Goal: Communication & Community: Share content

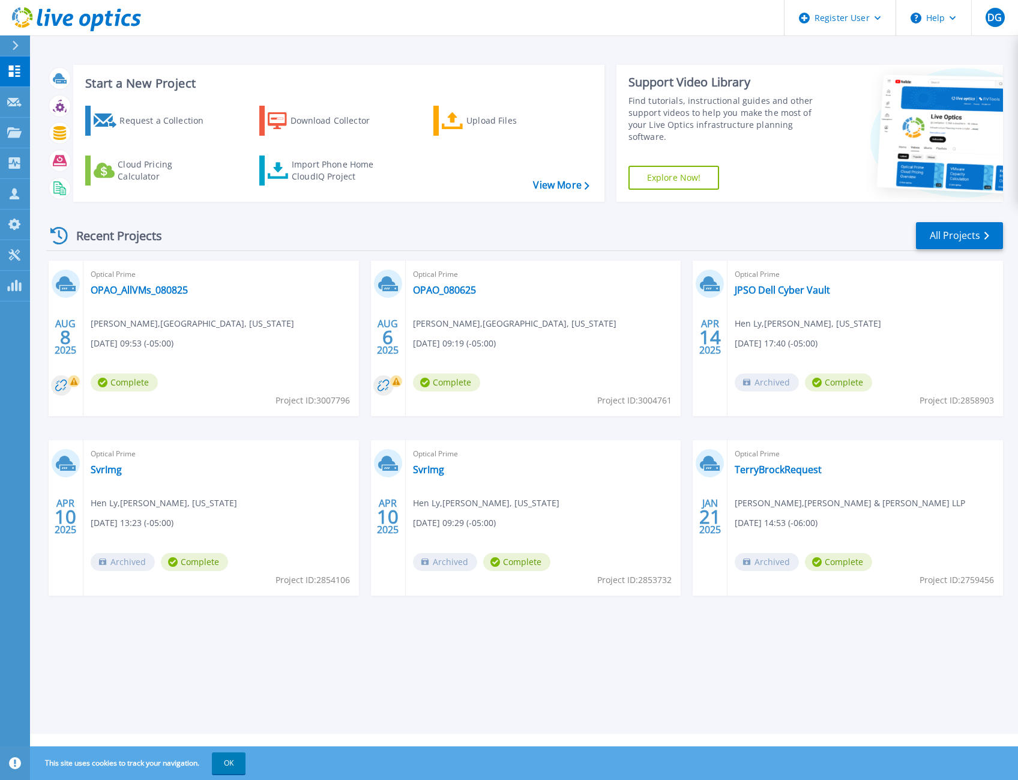
click at [496, 36] on div "Start a New Project Request a Collection Download Collector Upload Files Cloud …" at bounding box center [524, 367] width 988 height 734
click at [18, 46] on icon at bounding box center [16, 46] width 6 height 10
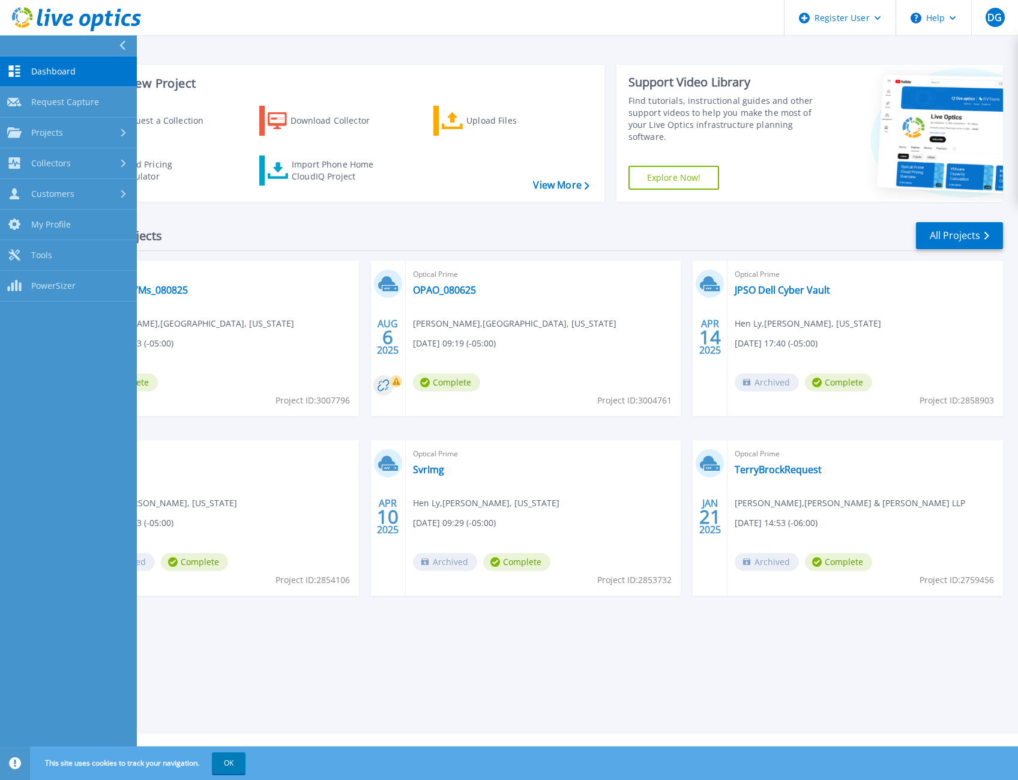
click at [52, 75] on span "Dashboard" at bounding box center [53, 71] width 44 height 11
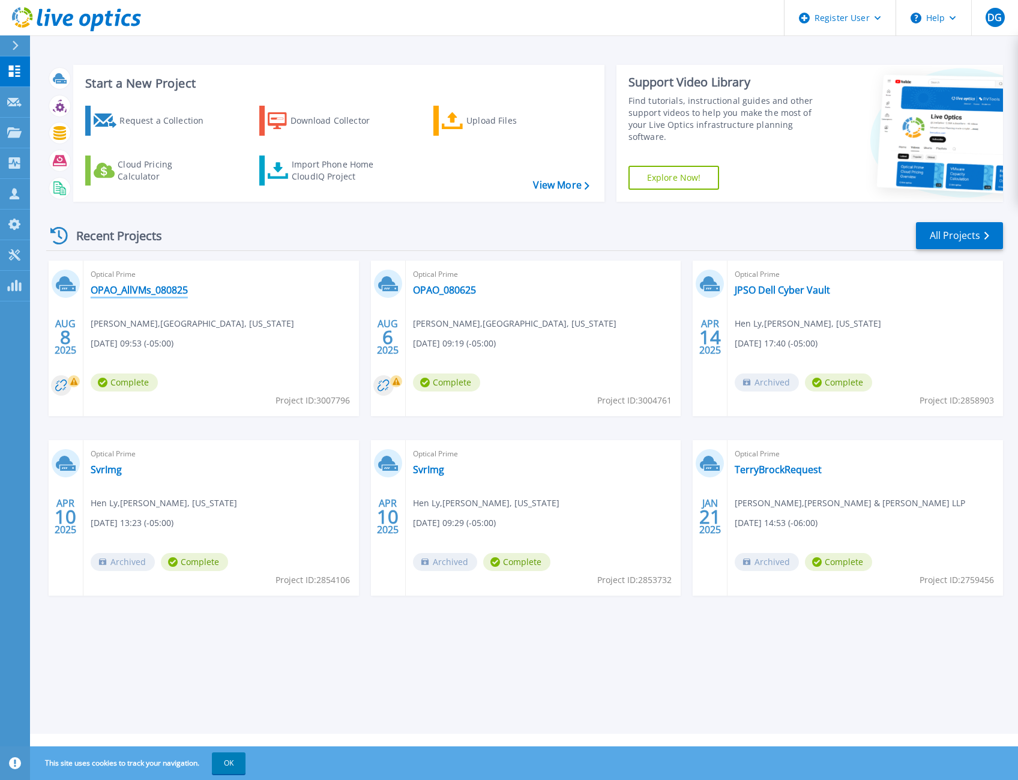
click at [166, 289] on link "OPAO_AllVMs_080825" at bounding box center [139, 290] width 97 height 12
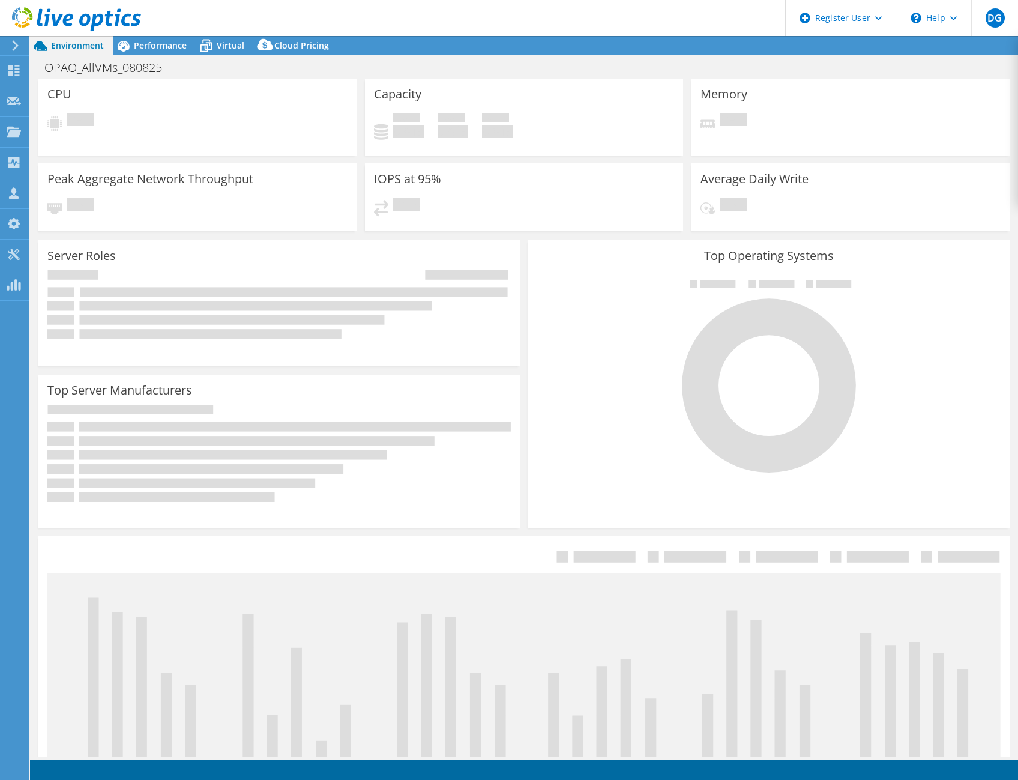
select select "USD"
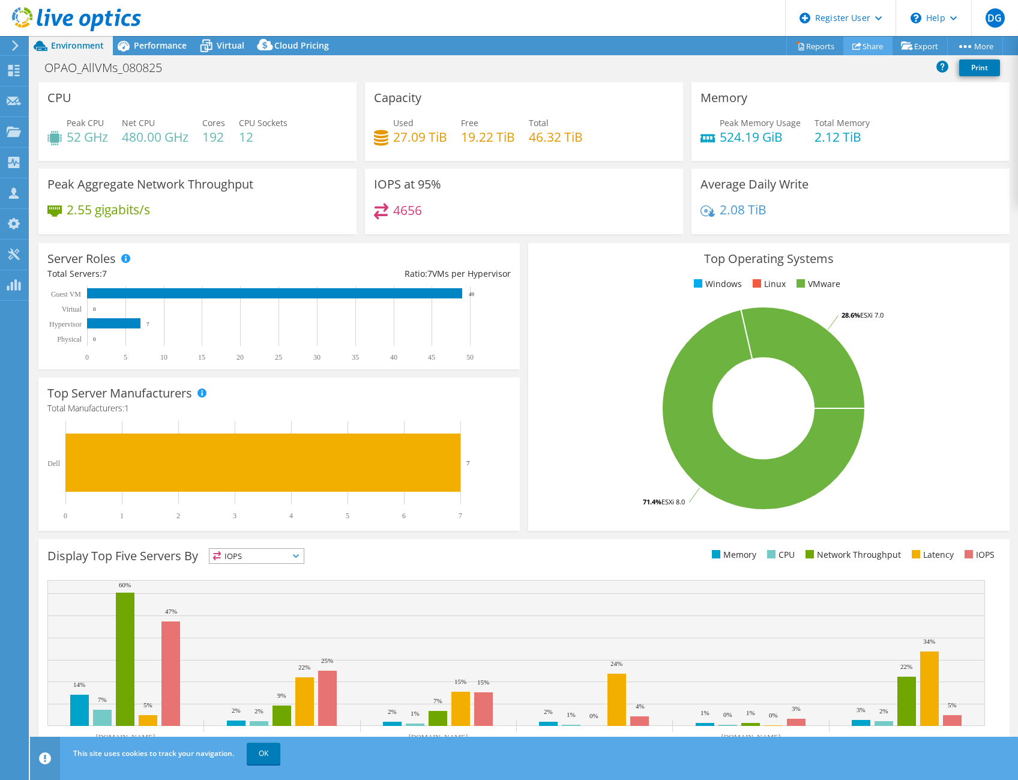
click at [858, 48] on link "Share" at bounding box center [867, 46] width 49 height 19
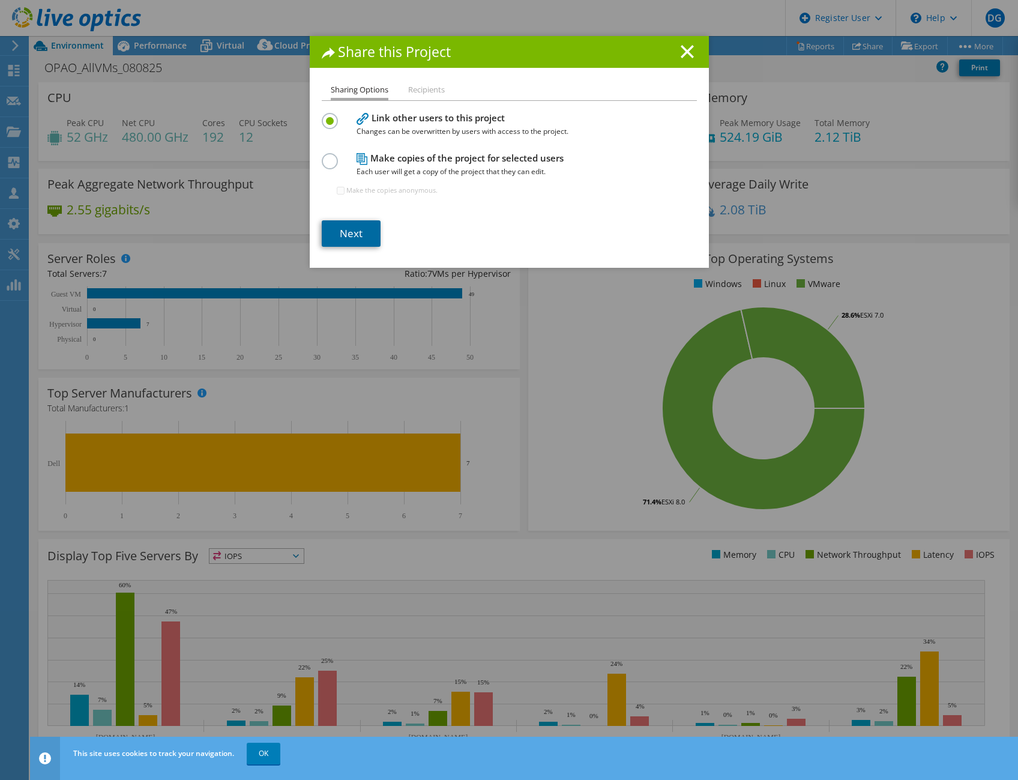
click at [353, 233] on link "Next" at bounding box center [351, 233] width 59 height 26
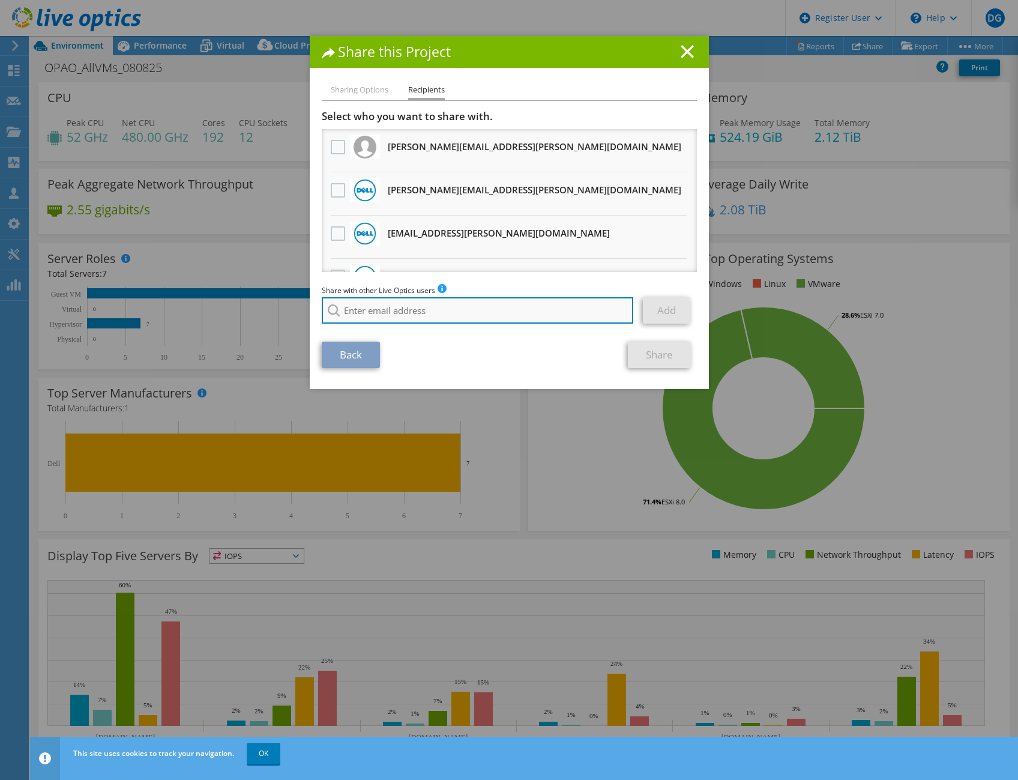
click at [397, 313] on input "search" at bounding box center [478, 310] width 312 height 26
paste input "aaron.yazbeck@summusindustries.com"
type input "aaron.yazbeck@summusindustries.com"
click at [398, 328] on div "Share with other Live Optics users Enter a single email address and click add. …" at bounding box center [509, 307] width 375 height 46
click at [659, 306] on link "Add" at bounding box center [666, 310] width 47 height 26
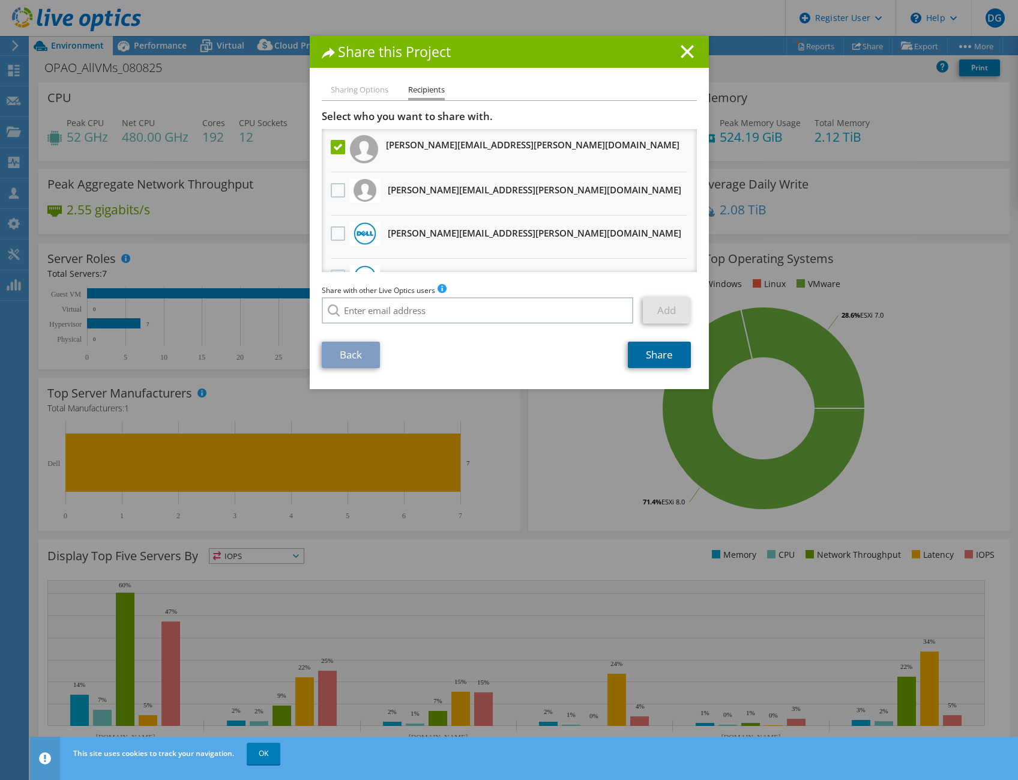
click at [643, 359] on link "Share" at bounding box center [659, 355] width 63 height 26
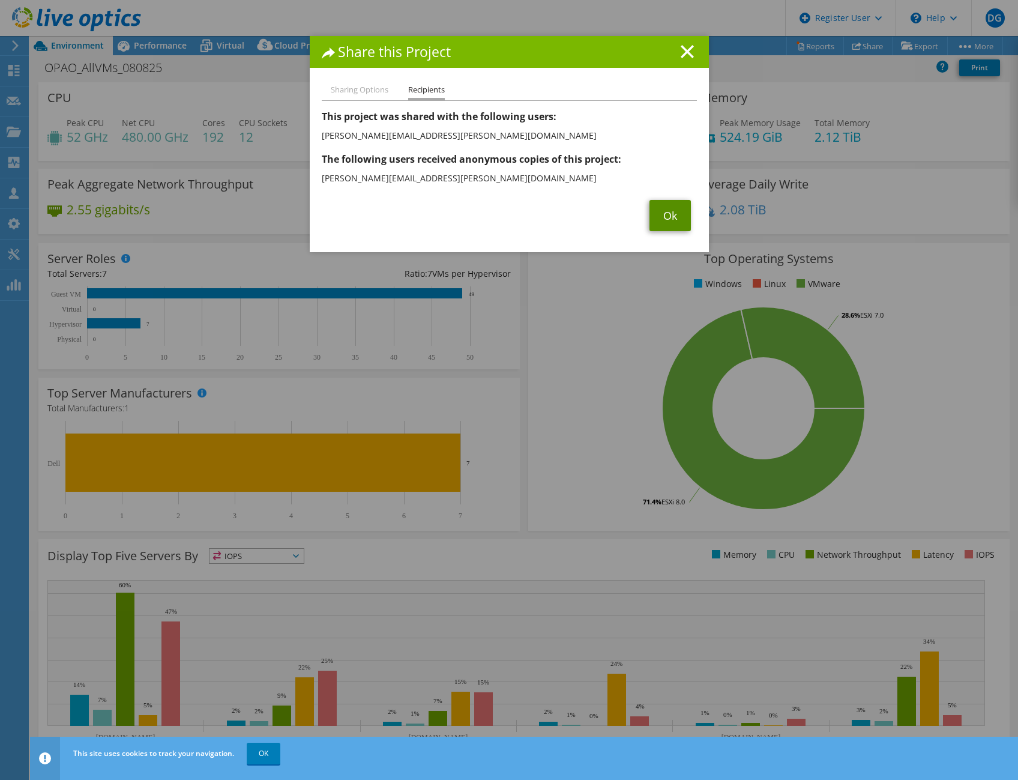
click at [671, 206] on link "Ok" at bounding box center [670, 215] width 41 height 31
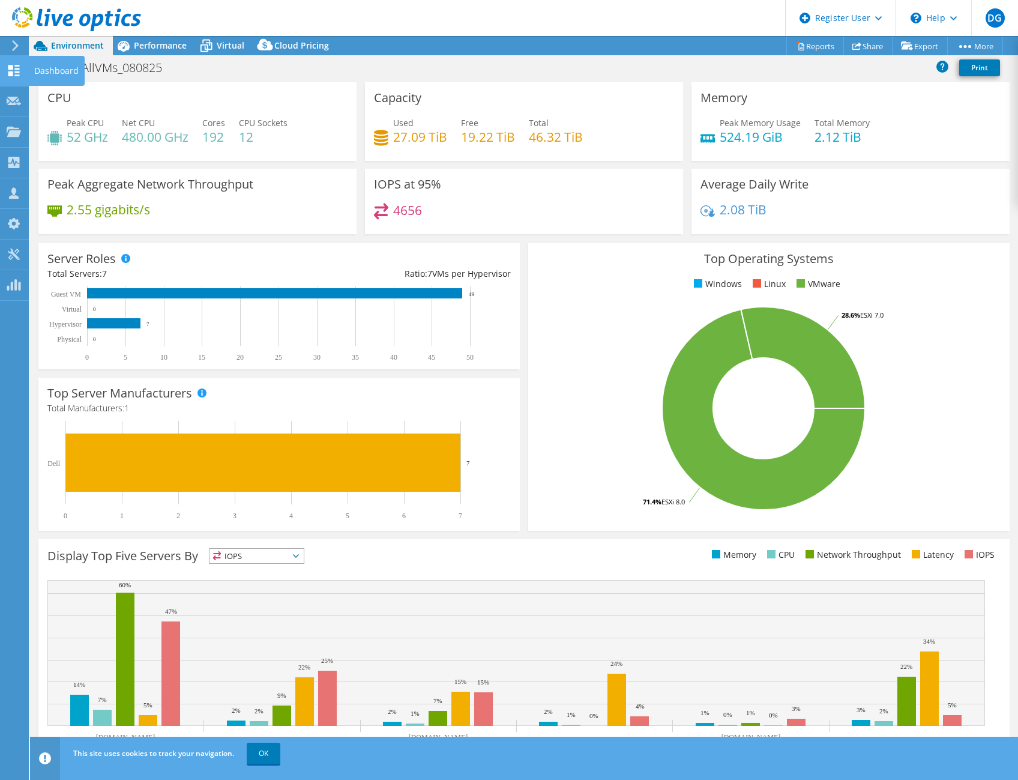
click at [14, 75] on icon at bounding box center [14, 70] width 14 height 11
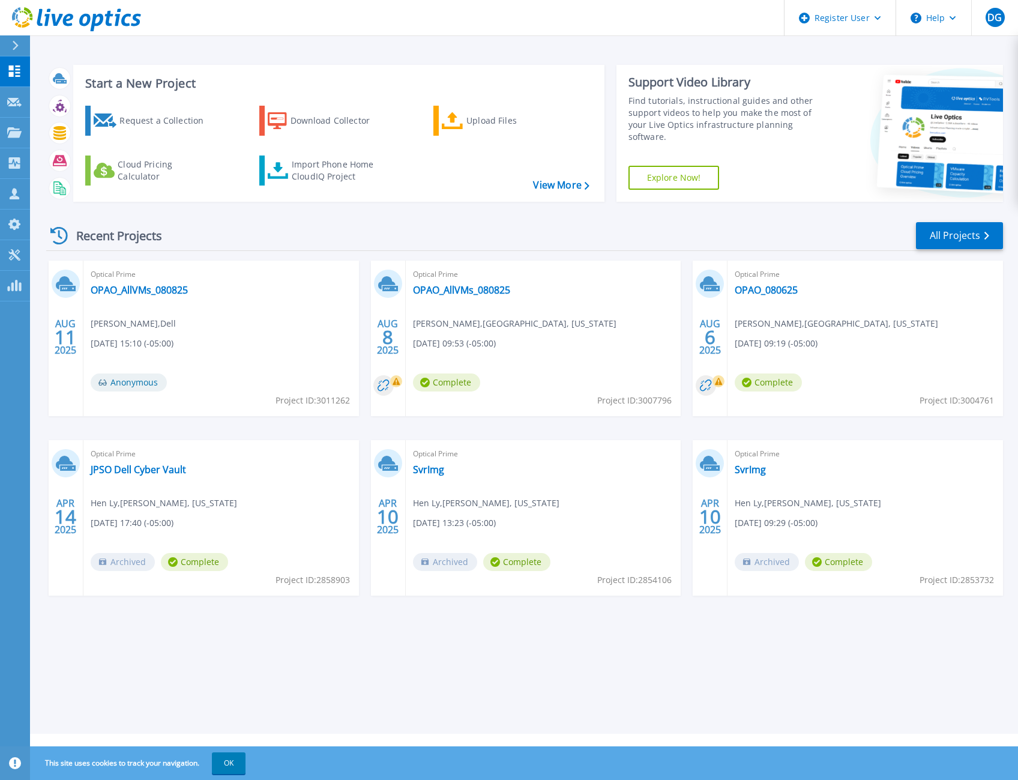
click at [470, 292] on div "Optical Prime OPAO_AllVMs_080825 [PERSON_NAME] , [GEOGRAPHIC_DATA], [US_STATE] …" at bounding box center [544, 338] width 276 height 155
click at [471, 282] on div "Optical Prime OPAO_AllVMs_080825 [PERSON_NAME] , [GEOGRAPHIC_DATA], [US_STATE] …" at bounding box center [544, 338] width 276 height 155
click at [469, 286] on link "OPAO_AllVMs_080825" at bounding box center [461, 290] width 97 height 12
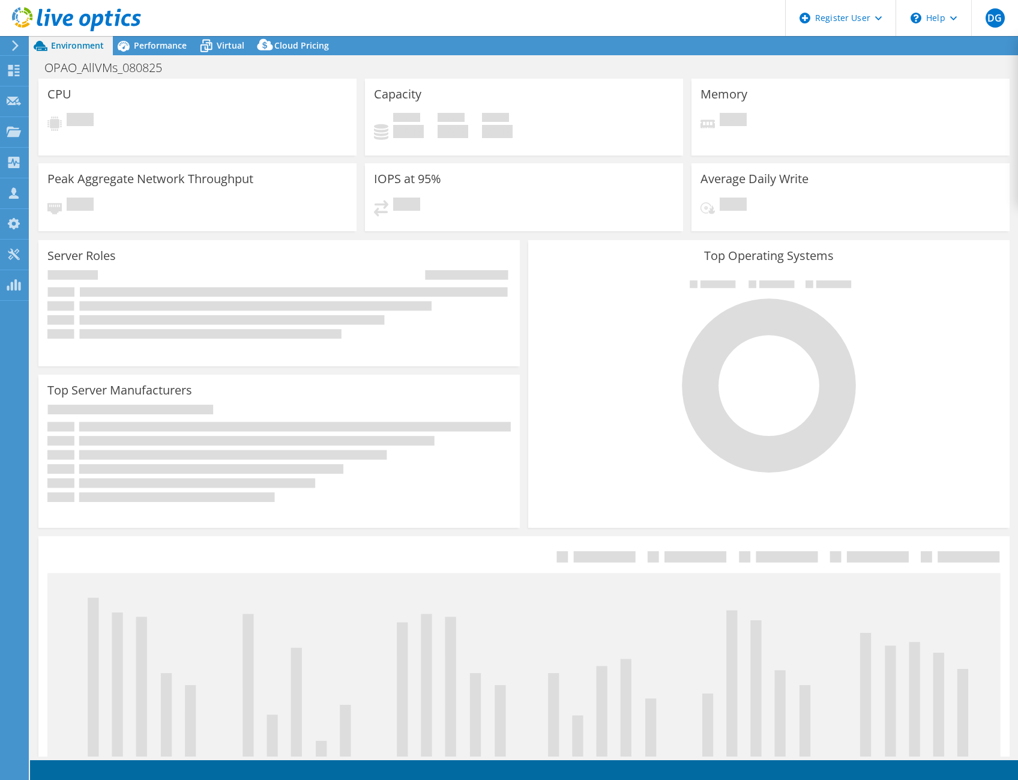
select select "USD"
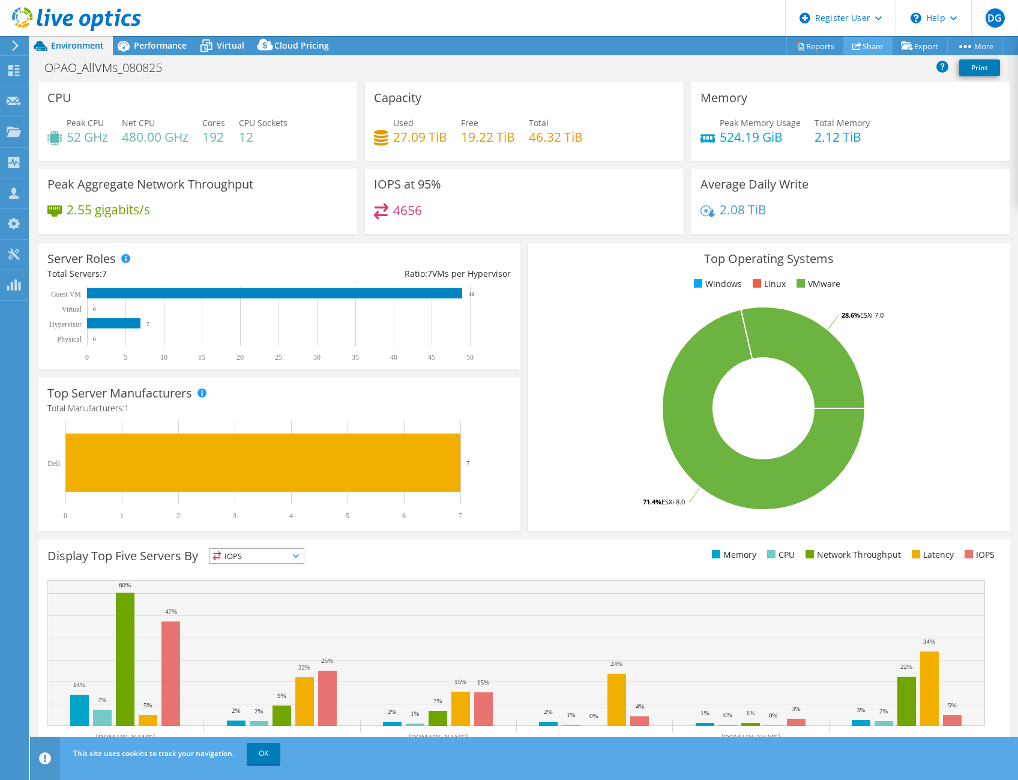
click at [867, 40] on link "Share" at bounding box center [867, 46] width 49 height 19
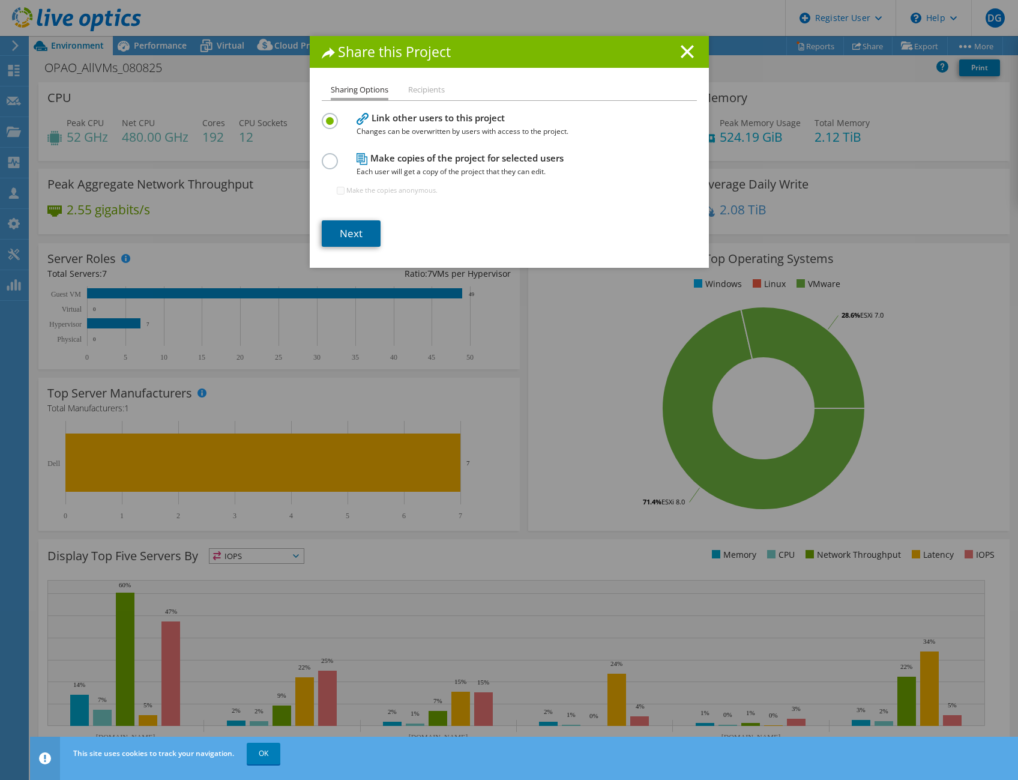
click at [331, 237] on link "Next" at bounding box center [351, 233] width 59 height 26
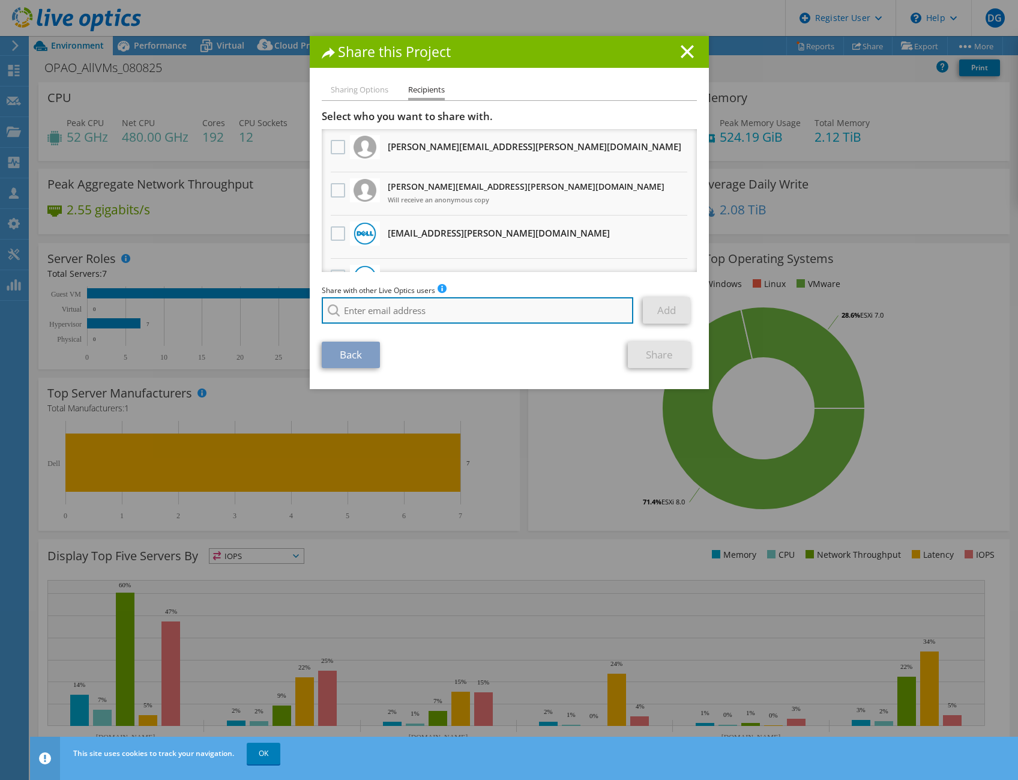
click at [420, 311] on input "search" at bounding box center [478, 310] width 312 height 26
click at [335, 190] on label at bounding box center [339, 190] width 17 height 14
click at [0, 0] on input "checkbox" at bounding box center [0, 0] width 0 height 0
drag, startPoint x: 429, startPoint y: 304, endPoint x: 424, endPoint y: 298, distance: 8.1
click at [429, 304] on input "search" at bounding box center [478, 310] width 312 height 26
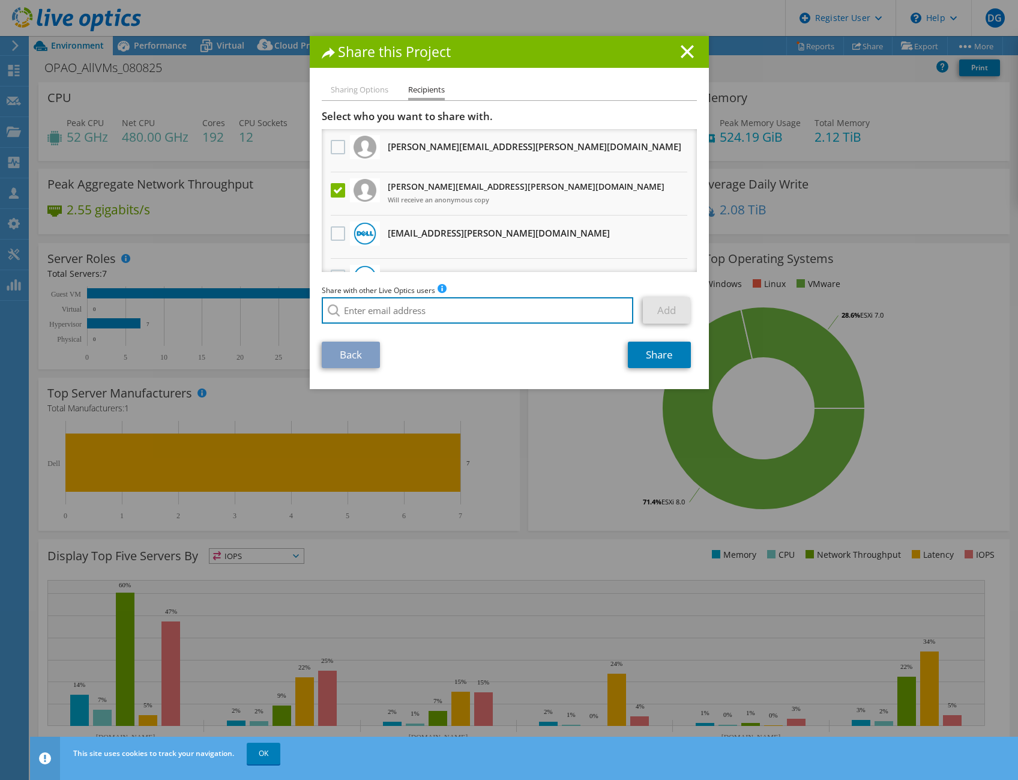
paste input "aaron.yazbeck@summusindustries.com"
type input "aaron.yazbeck@summusindustries.com"
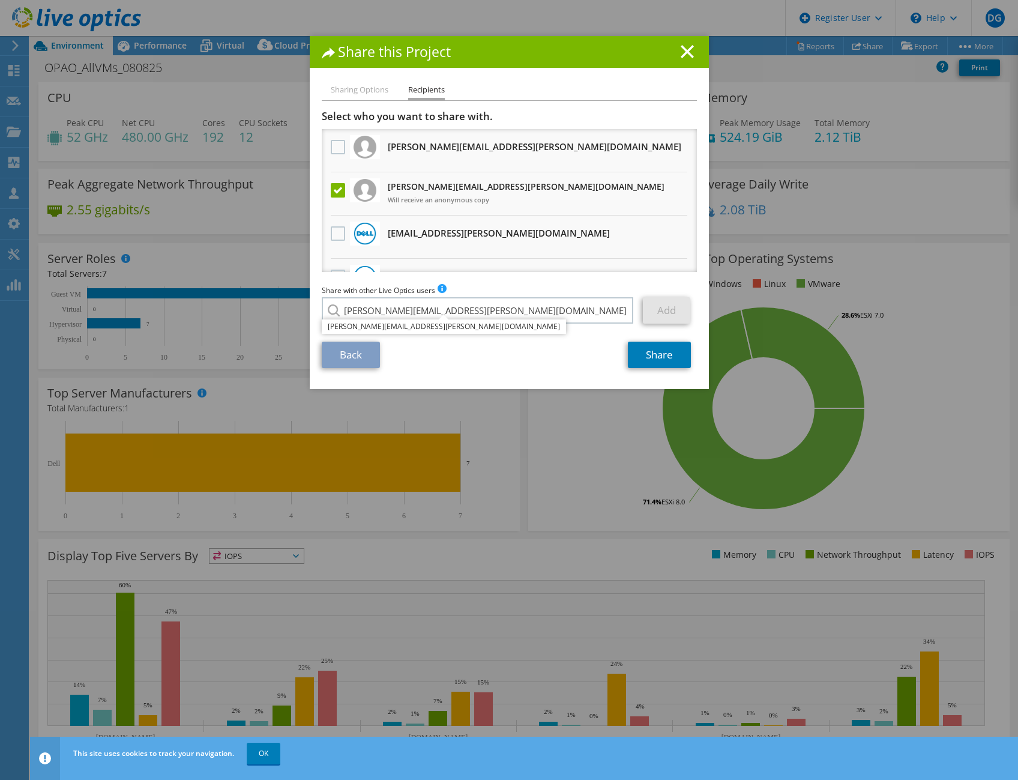
click at [518, 382] on div "Sharing Options Recipients Link other users to this project Changes can be over…" at bounding box center [509, 236] width 399 height 306
click at [429, 327] on div "Share with other Live Optics users Enter a single email address and click add. …" at bounding box center [509, 307] width 375 height 46
click at [653, 312] on link "Add" at bounding box center [666, 310] width 47 height 26
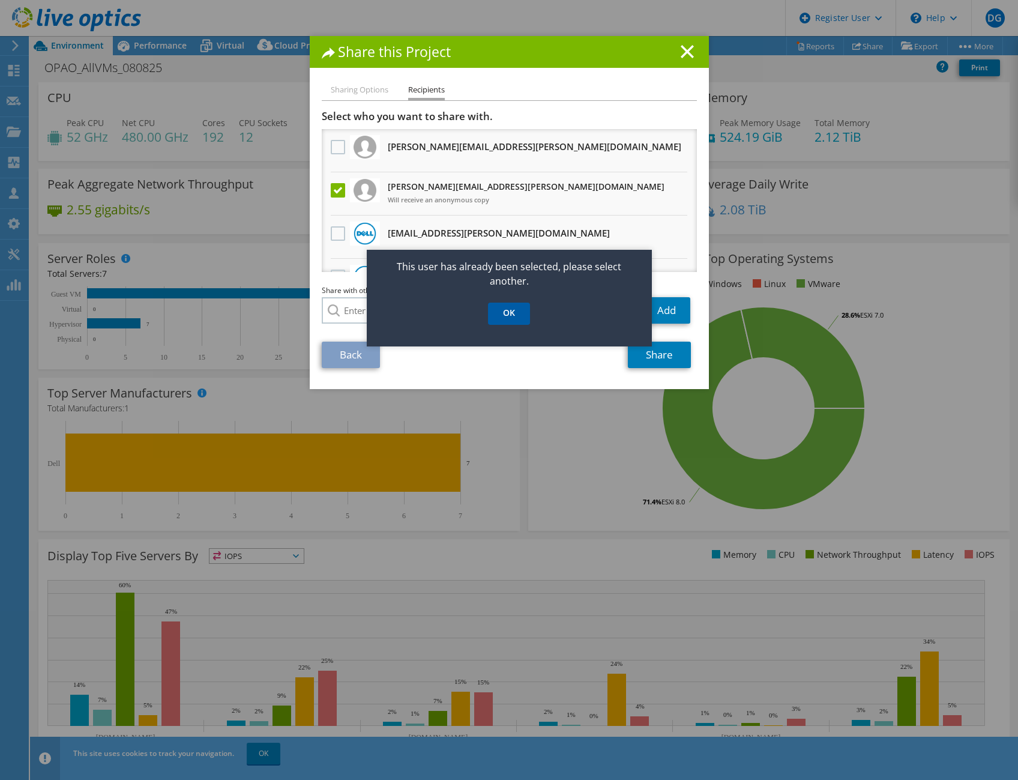
click at [509, 310] on link "OK" at bounding box center [509, 314] width 42 height 22
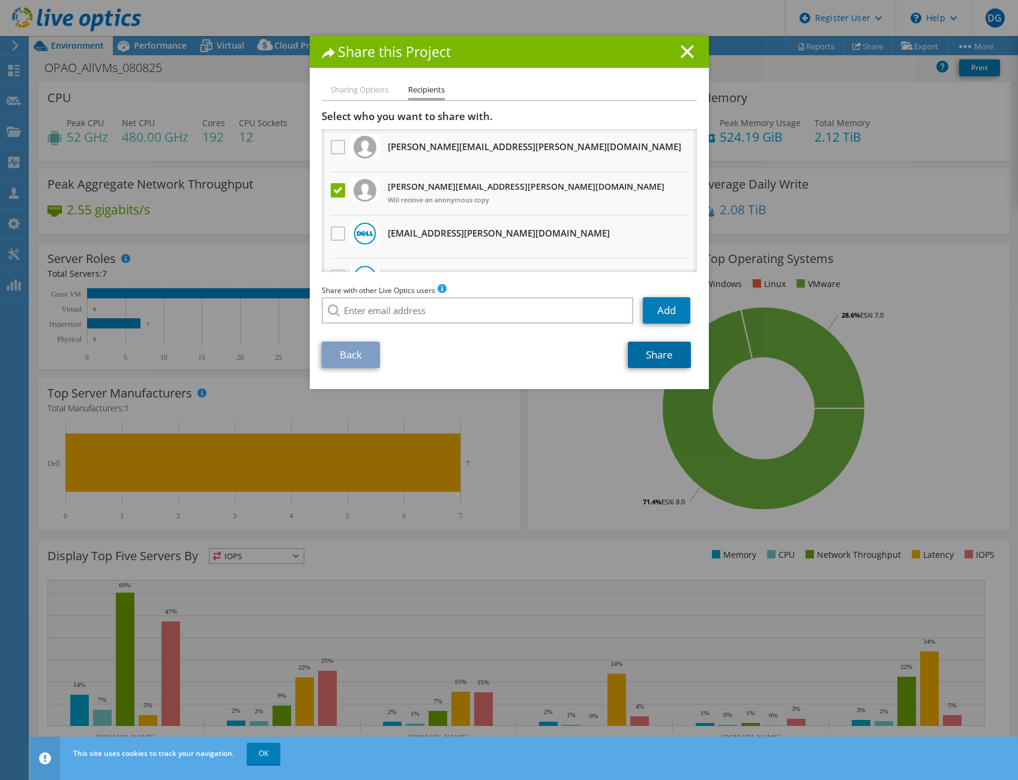
click at [661, 354] on link "Share" at bounding box center [659, 355] width 63 height 26
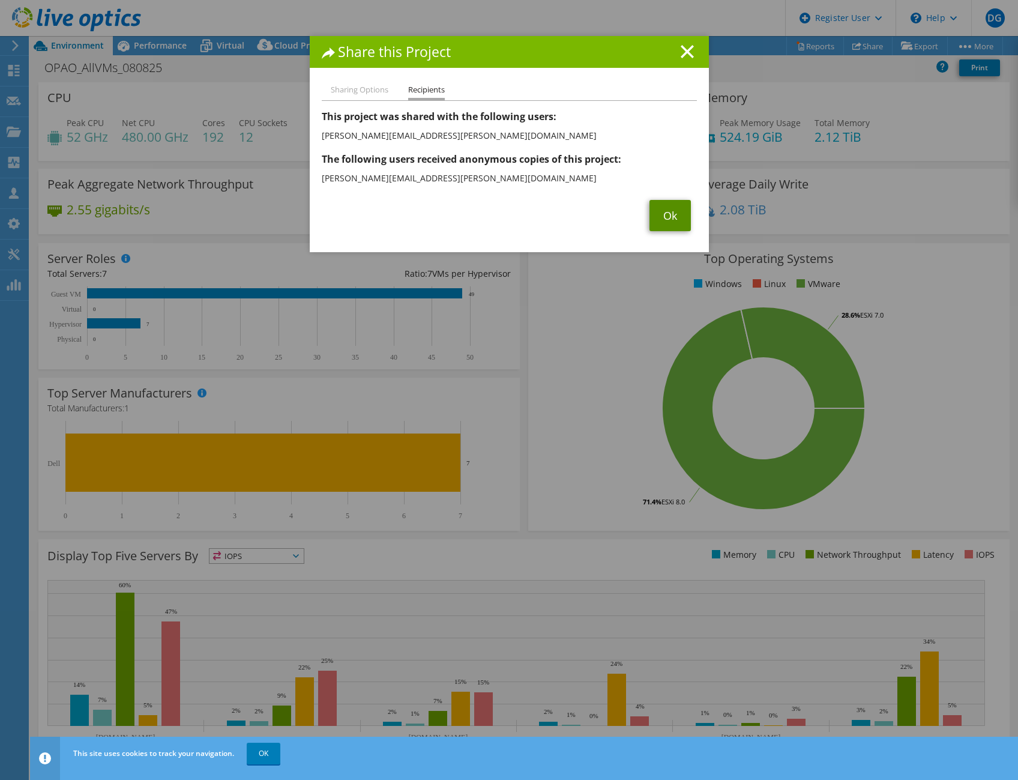
click at [678, 211] on link "Ok" at bounding box center [670, 215] width 41 height 31
